Goal: Use online tool/utility: Utilize a website feature to perform a specific function

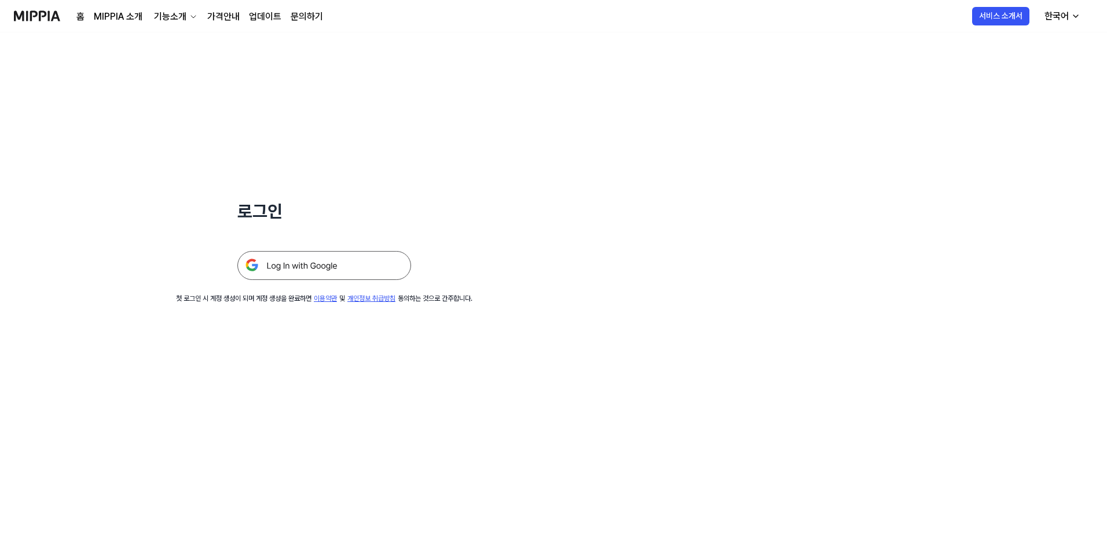
click at [355, 254] on img at bounding box center [324, 265] width 174 height 29
click at [355, 259] on img at bounding box center [324, 265] width 174 height 29
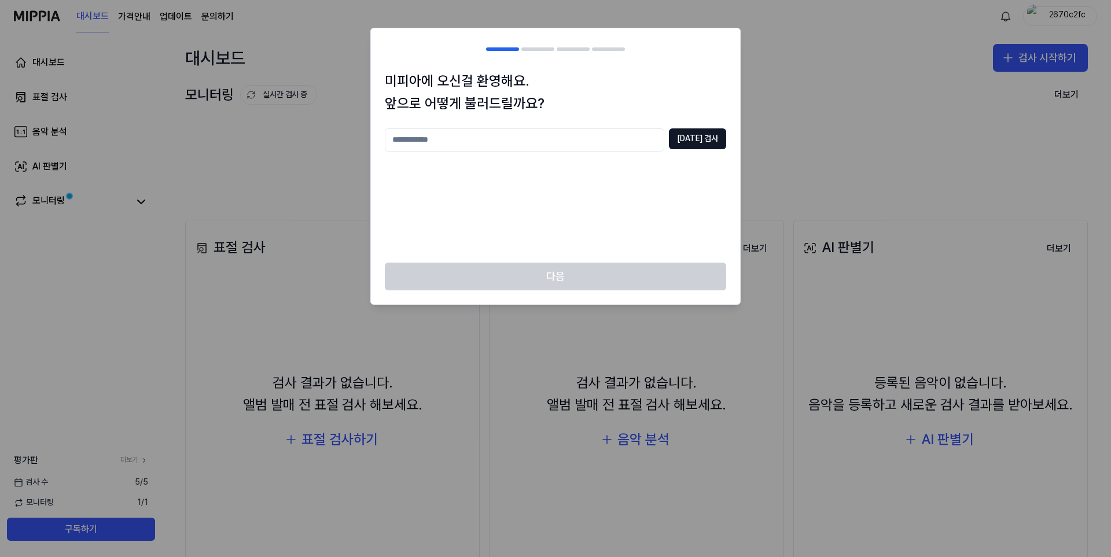
click at [690, 225] on div "[DATE] 검사" at bounding box center [556, 189] width 342 height 120
click at [783, 188] on div at bounding box center [555, 278] width 1111 height 557
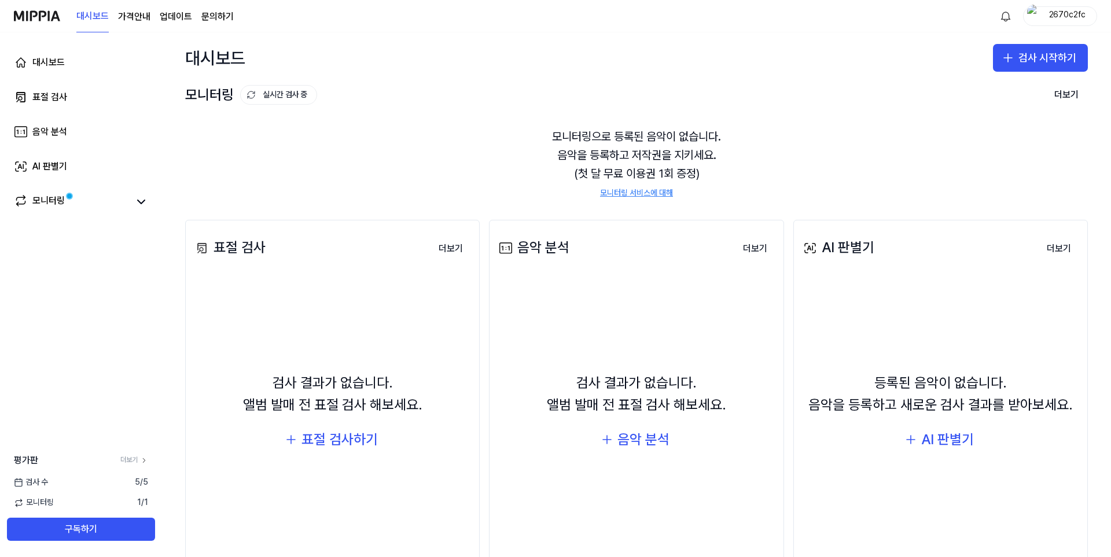
click at [156, 478] on div "검사 [DATE]" at bounding box center [81, 483] width 162 height 12
click at [150, 482] on div "검사 [DATE]" at bounding box center [81, 483] width 162 height 12
drag, startPoint x: 134, startPoint y: 480, endPoint x: 127, endPoint y: 478, distance: 7.3
click at [135, 480] on span "5 / 5" at bounding box center [141, 483] width 13 height 12
click at [127, 478] on div "검사 [DATE]" at bounding box center [81, 483] width 162 height 12
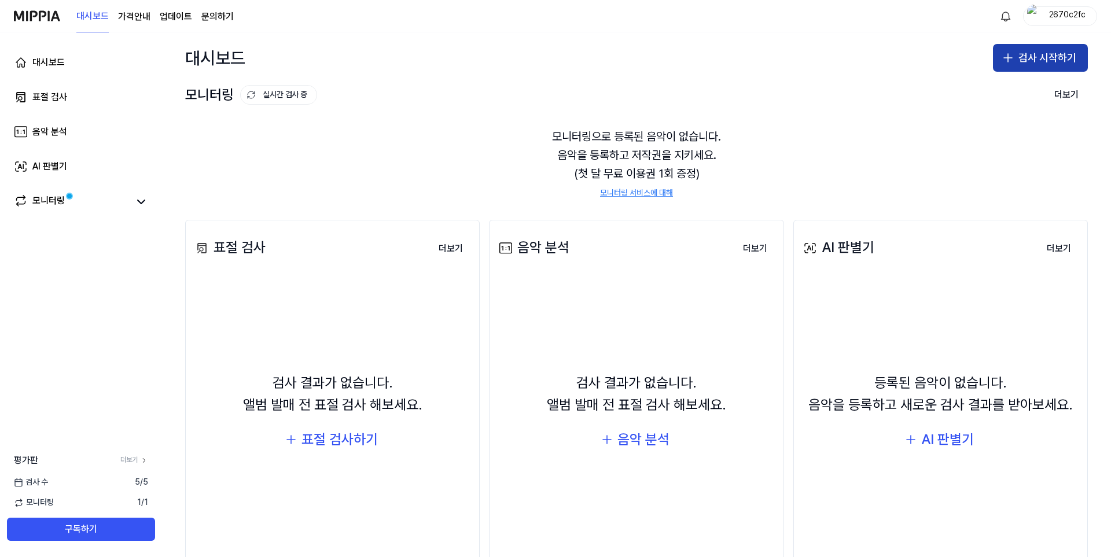
click at [1042, 62] on button "검사 시작하기" at bounding box center [1040, 58] width 95 height 28
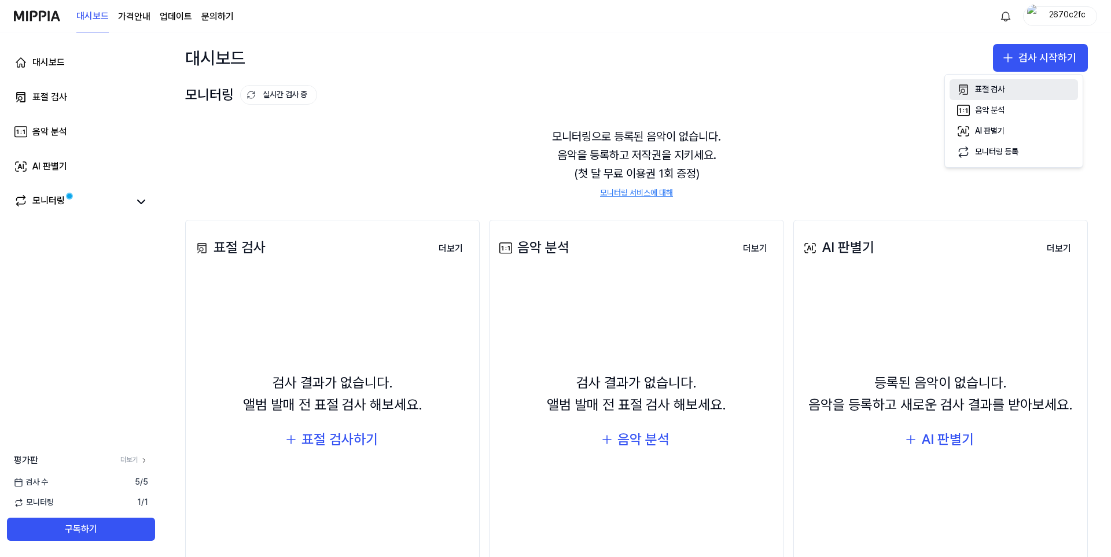
click at [976, 87] on div "표절 검사" at bounding box center [990, 90] width 30 height 12
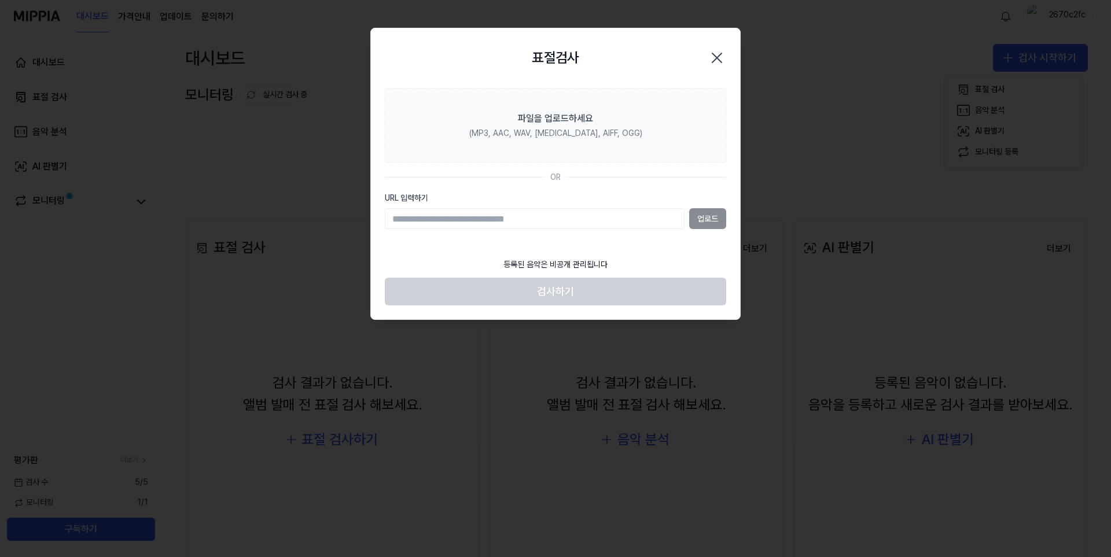
click at [715, 54] on icon "button" at bounding box center [717, 58] width 19 height 19
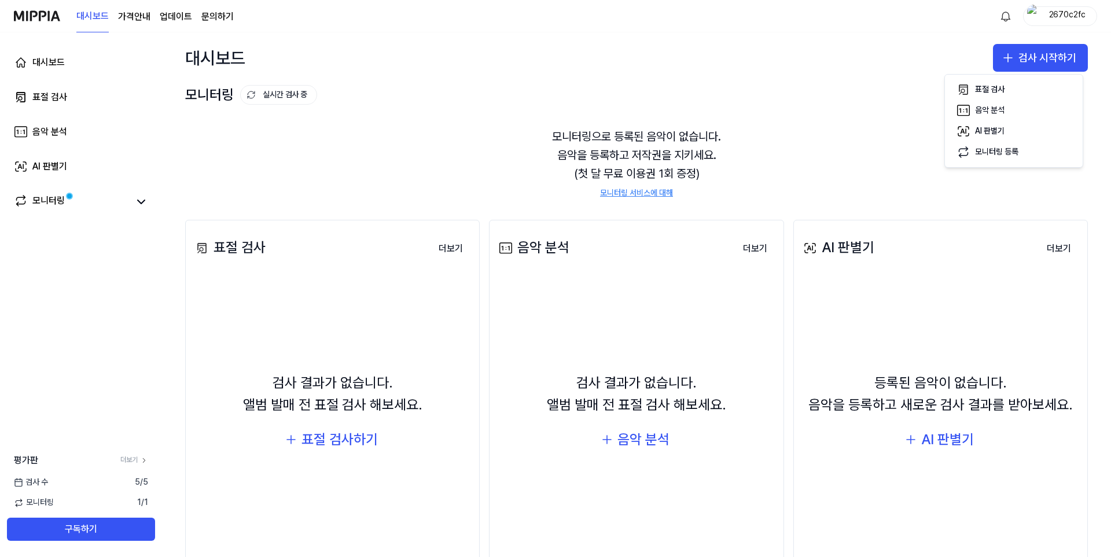
click at [548, 322] on div "검사 결과가 없습니다. 앨범 발매 전 표절 검사 해보세요. 음악 분석" at bounding box center [637, 413] width 280 height 260
click at [344, 443] on div "표절 검사하기" at bounding box center [340, 440] width 76 height 22
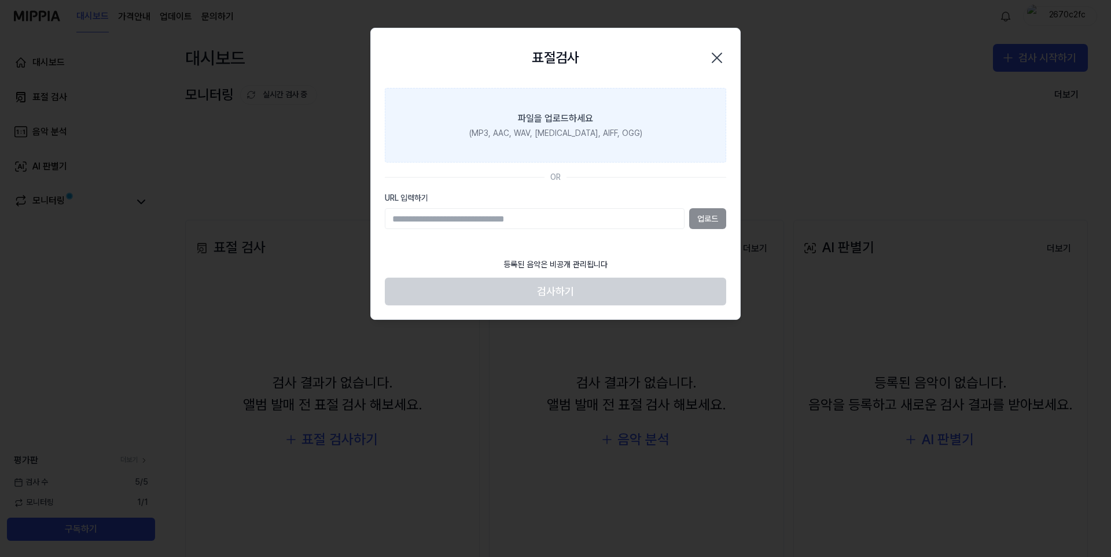
click at [588, 100] on label "파일을 업로드하세요 (MP3, AAC, WAV, [MEDICAL_DATA], AIFF, OGG)" at bounding box center [556, 125] width 342 height 75
click at [0, 0] on input "파일을 업로드하세요 (MP3, AAC, WAV, [MEDICAL_DATA], AIFF, OGG)" at bounding box center [0, 0] width 0 height 0
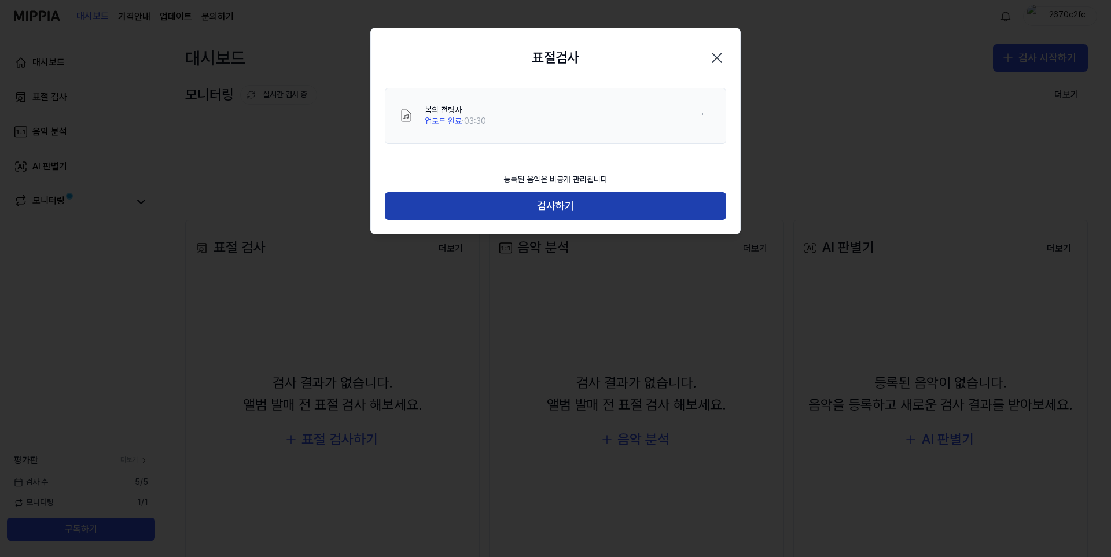
click at [566, 210] on button "검사하기" at bounding box center [556, 206] width 342 height 28
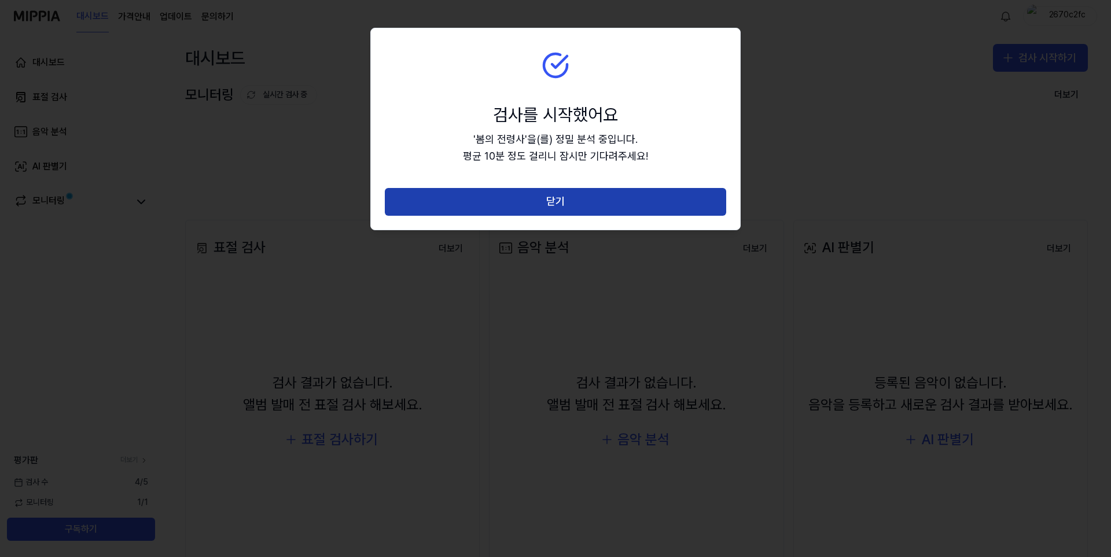
click at [577, 201] on button "닫기" at bounding box center [556, 202] width 342 height 28
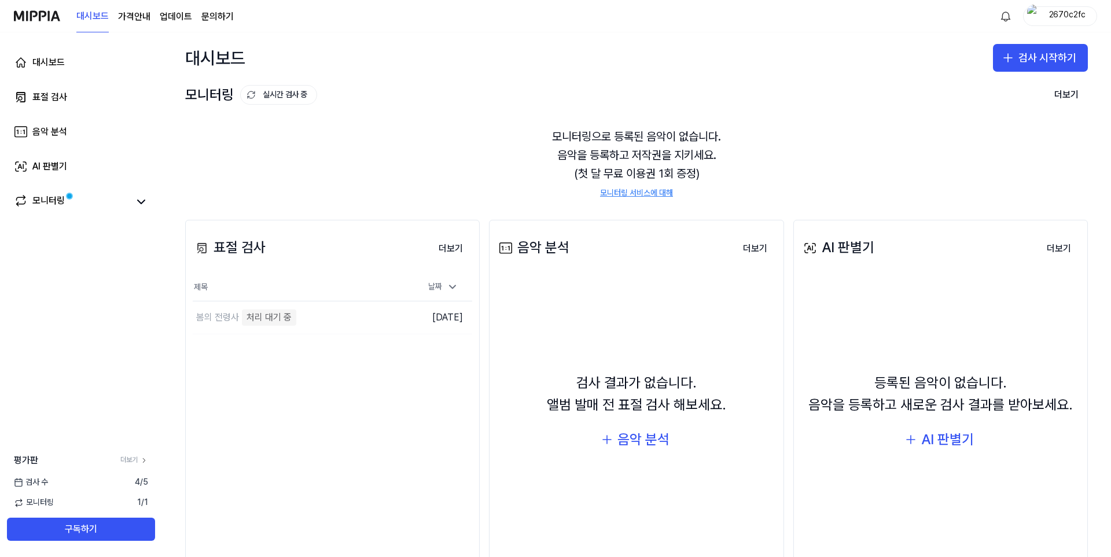
click at [475, 516] on div "표절 검사 더보기 표절 검사 제목 날짜 봄의 전령사 처리 대기 중 이동하기 [DATE] 더보기" at bounding box center [332, 405] width 295 height 370
click at [364, 180] on div "모니터링으로 등록된 음악이 없습니다. 음악을 등록하고 저작권을 지키세요. (첫 달 무료 이용권 1회 증정) 모니터링 서비스에 대해" at bounding box center [636, 163] width 903 height 100
click at [463, 141] on div "모니터링으로 등록된 음악이 없습니다. 음악을 등록하고 저작권을 지키세요. (첫 달 무료 이용권 1회 증정) 모니터링 서비스에 대해" at bounding box center [636, 163] width 903 height 100
click at [455, 478] on div "표절 검사 더보기 표절 검사 제목 날짜 봄의 전령사 처리 대기 중 이동하기 [DATE] 더보기" at bounding box center [332, 405] width 295 height 370
click at [483, 419] on div "표절 검사 더보기 표절 검사 제목 날짜 봄의 전령사 처리 대기 중 이동하기 [DATE] 더보기 음악 분석 더보기 음악 분석 검사 결과가 없습니…" at bounding box center [636, 405] width 949 height 417
